Goal: Transaction & Acquisition: Download file/media

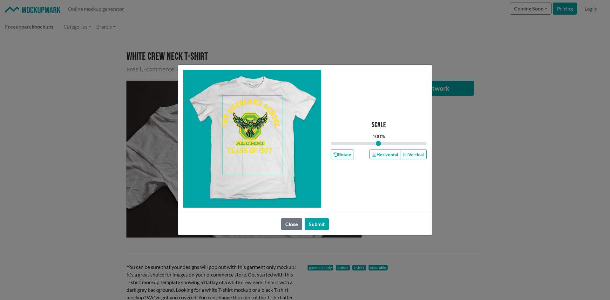
click at [242, 121] on span at bounding box center [251, 135] width 59 height 79
click at [253, 135] on span at bounding box center [251, 135] width 59 height 79
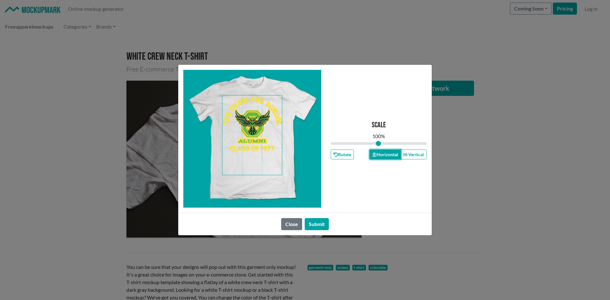
click at [386, 158] on button "Horizontal" at bounding box center [384, 155] width 31 height 10
click at [318, 219] on button "Submit" at bounding box center [316, 224] width 24 height 12
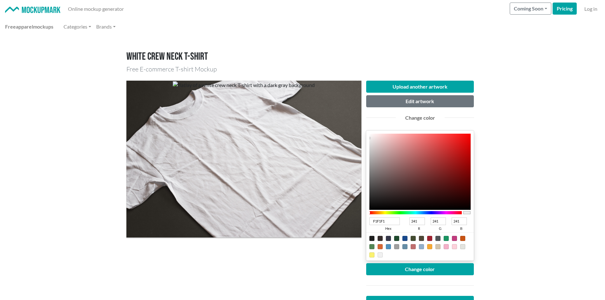
click at [370, 246] on div at bounding box center [371, 246] width 5 height 5
type input "548655"
type input "84"
type input "134"
type input "85"
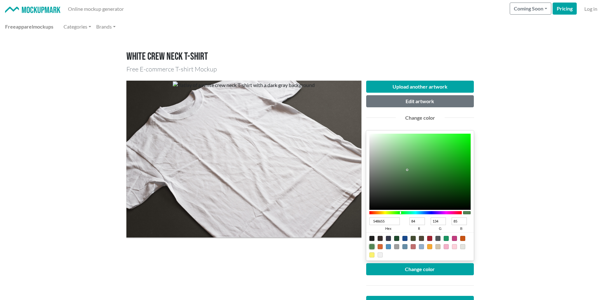
type input "30A232"
type input "48"
type input "162"
type input "50"
type input "2FA231"
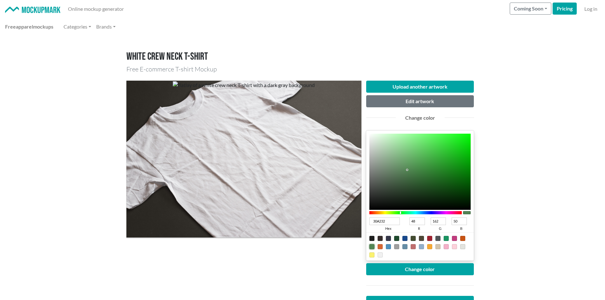
type input "47"
type input "49"
type input "27A229"
type input "39"
type input "41"
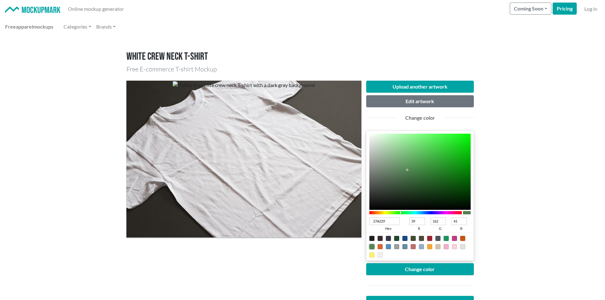
type input "18A51A"
type input "24"
type input "165"
type input "26"
type input "12A414"
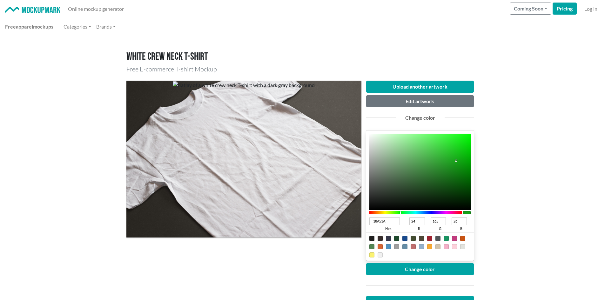
type input "18"
type input "164"
type input "20"
type input "0AA20C"
type input "10"
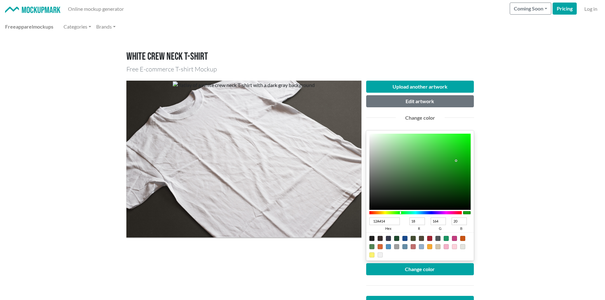
type input "162"
type input "12"
type input "05A007"
type input "5"
type input "160"
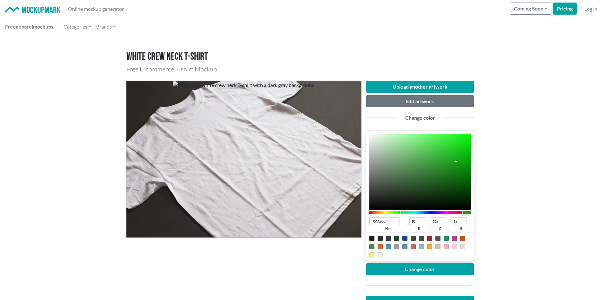
type input "7"
type input "00A002"
type input "0"
type input "2"
type input "00AD02"
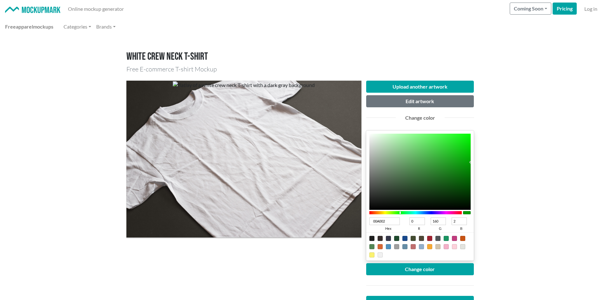
type input "173"
type input "00B602"
type input "182"
type input "00B802"
type input "184"
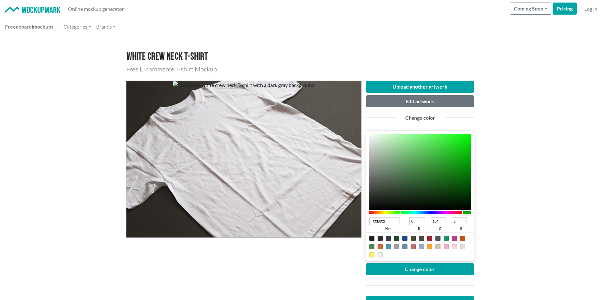
type input "00B702"
type input "183"
type input "00AF02"
type input "175"
type input "00A602"
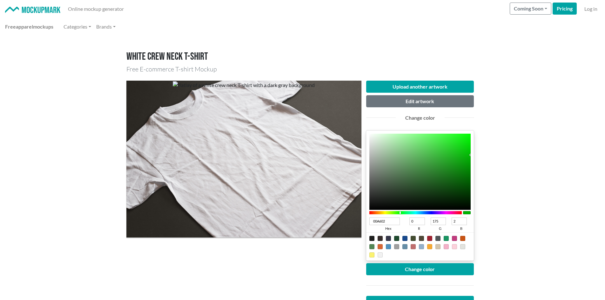
type input "166"
type input "00A502"
type input "165"
type input "00A202"
type input "162"
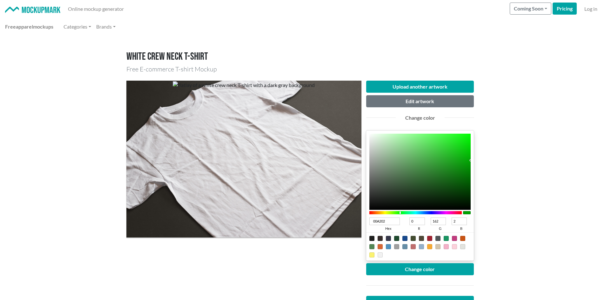
type input "009E02"
type input "158"
type input "009D02"
type input "157"
drag, startPoint x: 441, startPoint y: 162, endPoint x: 480, endPoint y: 163, distance: 39.4
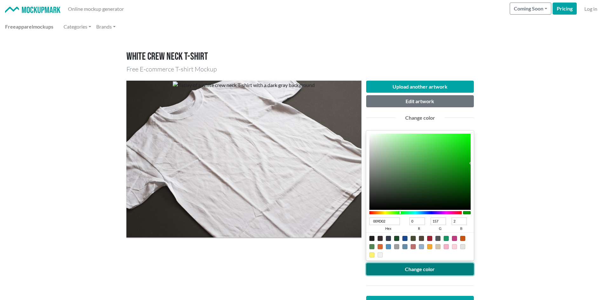
click at [451, 273] on button "Change color" at bounding box center [420, 269] width 108 height 12
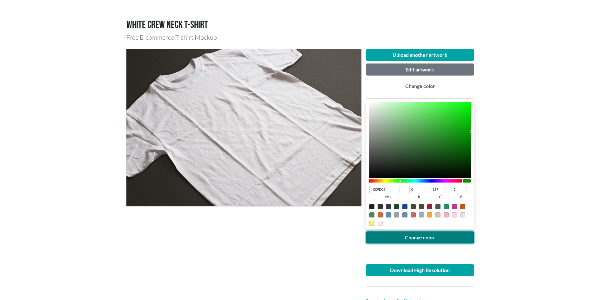
scroll to position [53, 0]
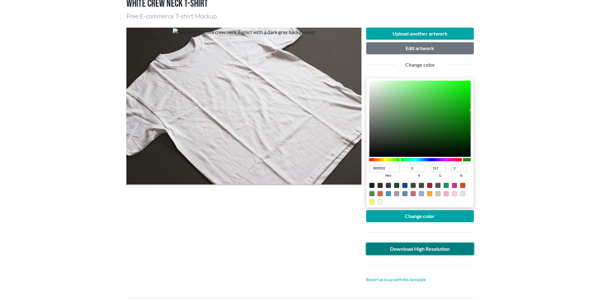
click at [421, 252] on link "Download High Resolution" at bounding box center [420, 249] width 108 height 12
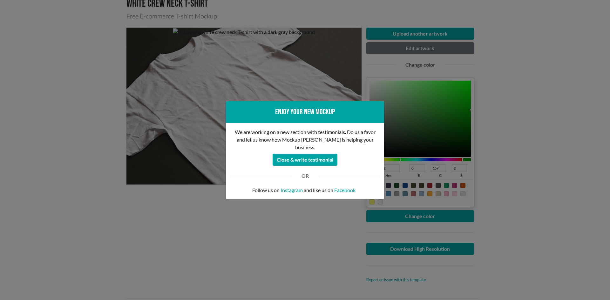
drag, startPoint x: 185, startPoint y: 217, endPoint x: 159, endPoint y: 209, distance: 27.5
click at [179, 217] on div "Enjoy your new mockup We are working on a new section with testimonials. Do us …" at bounding box center [305, 150] width 610 height 300
